Goal: Check status: Check status

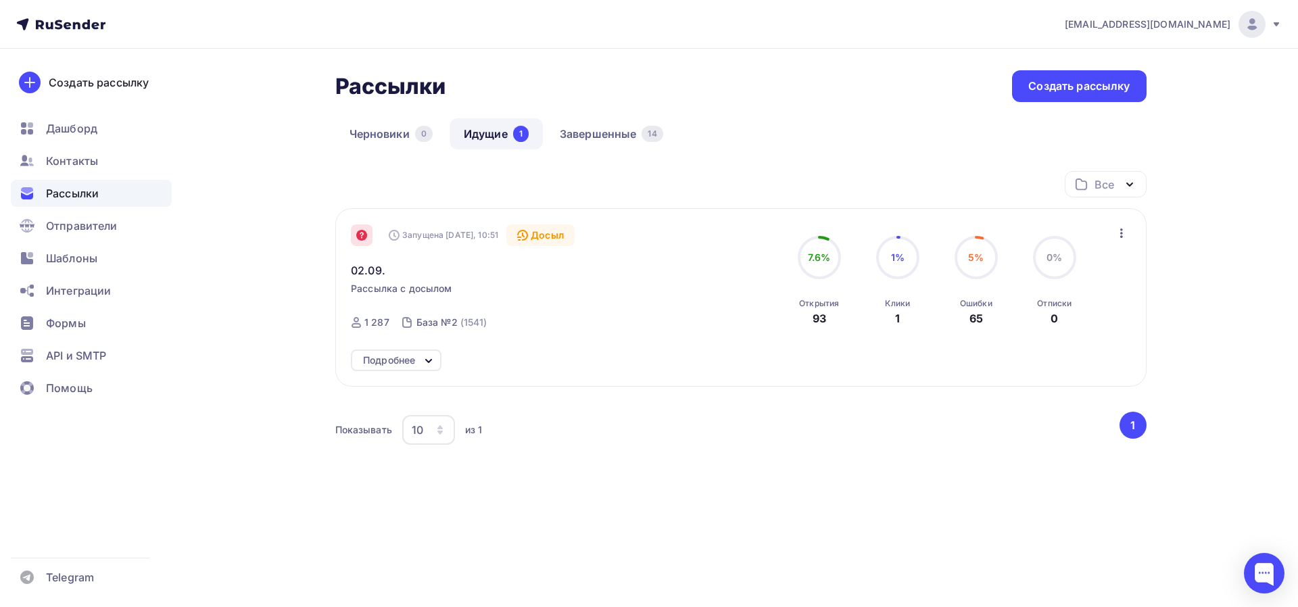
click at [362, 240] on icon at bounding box center [361, 235] width 11 height 11
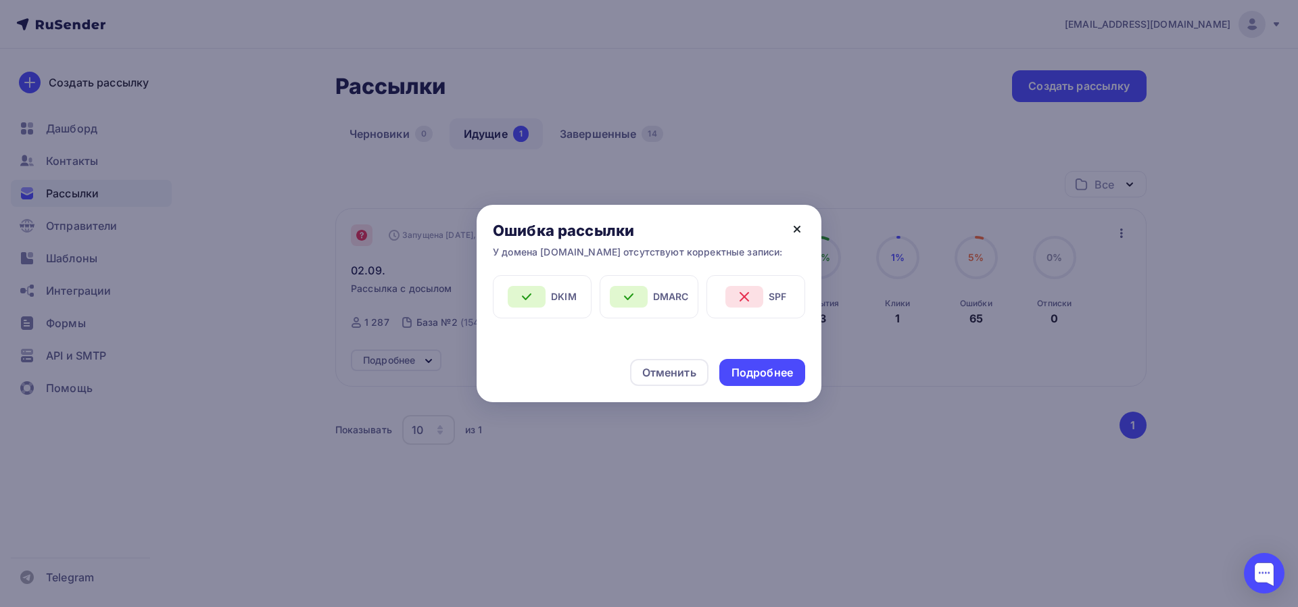
click at [796, 232] on icon at bounding box center [797, 229] width 16 height 16
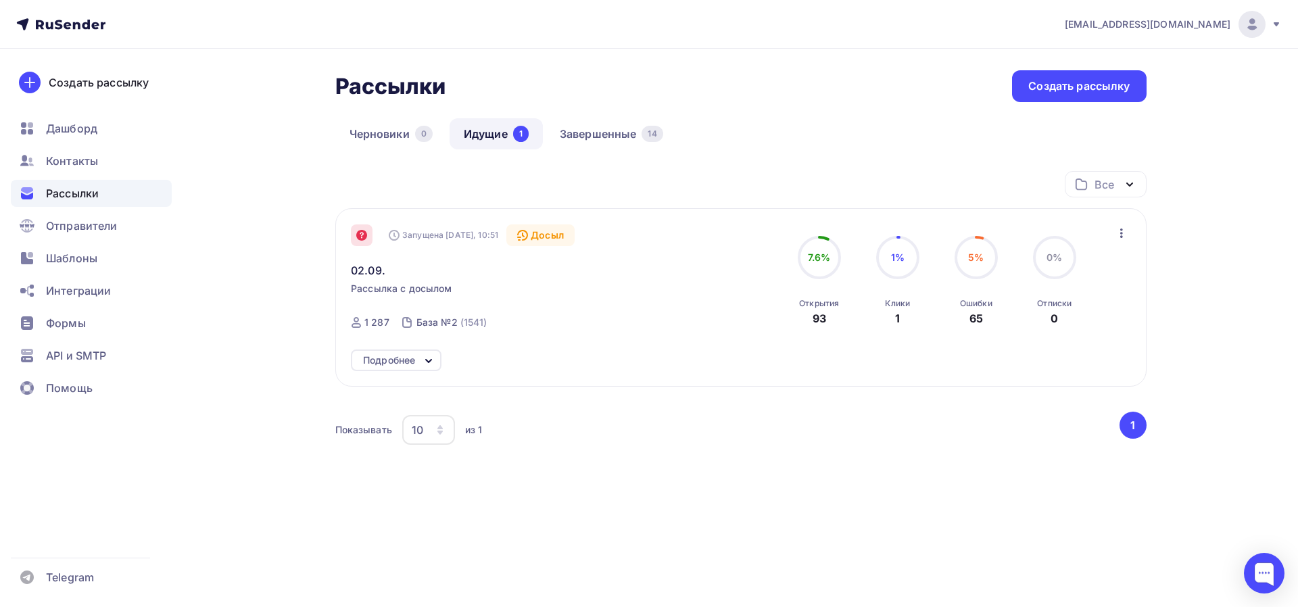
click at [358, 238] on icon at bounding box center [361, 235] width 11 height 11
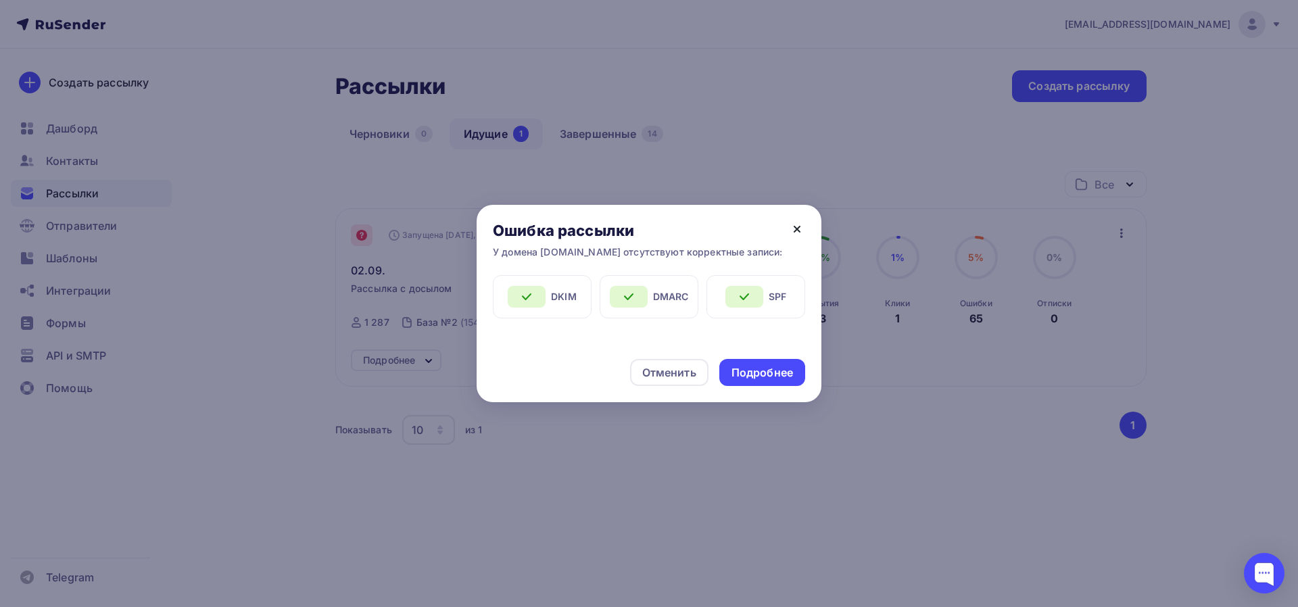
click at [794, 229] on icon at bounding box center [797, 229] width 16 height 16
